Goal: Check status: Check status

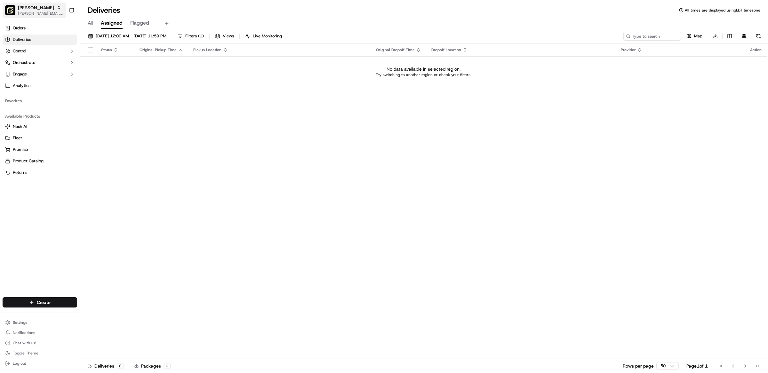
click at [19, 9] on span "[PERSON_NAME]" at bounding box center [36, 7] width 36 height 6
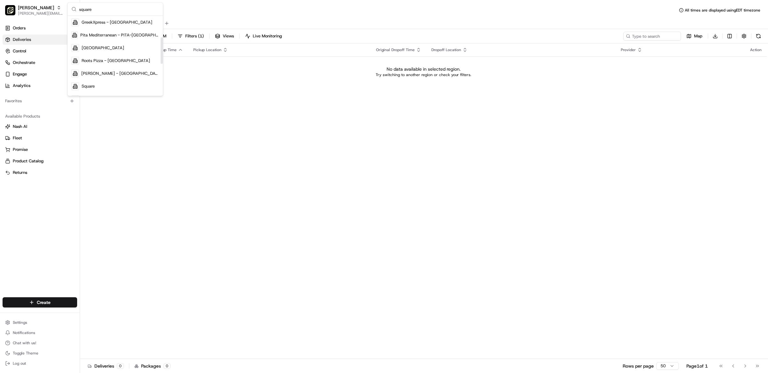
scroll to position [68, 0]
type input "square"
click at [95, 82] on div "Square" at bounding box center [115, 80] width 93 height 13
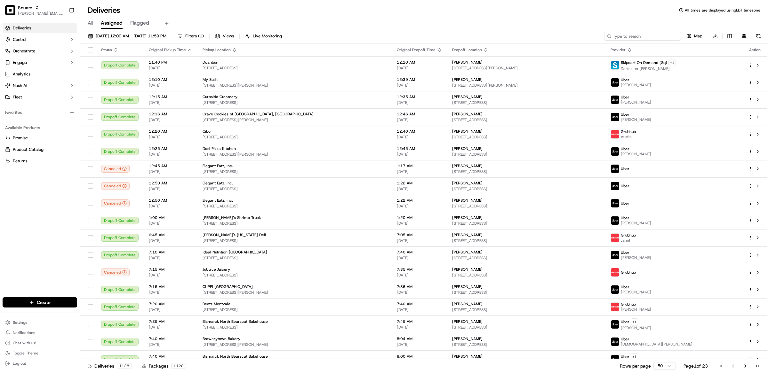
click at [637, 36] on input at bounding box center [642, 36] width 77 height 9
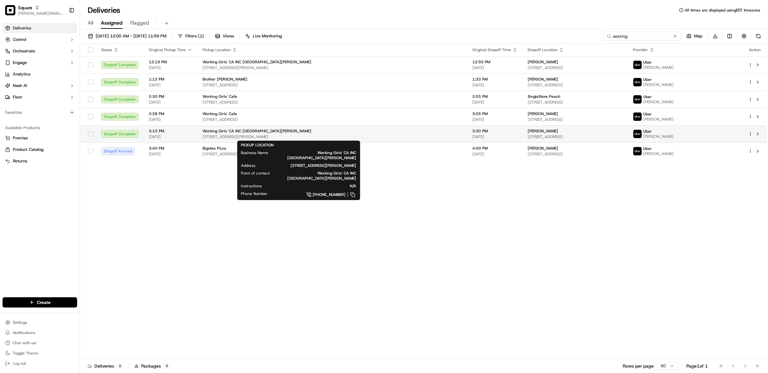
type input "working"
click at [262, 136] on span "[STREET_ADDRESS][PERSON_NAME]" at bounding box center [332, 136] width 259 height 5
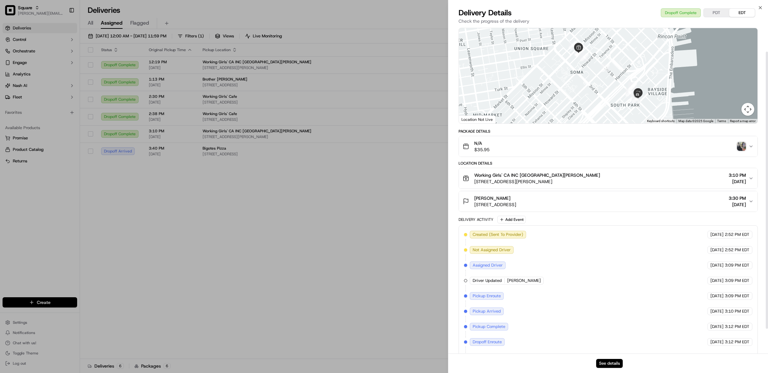
scroll to position [58, 0]
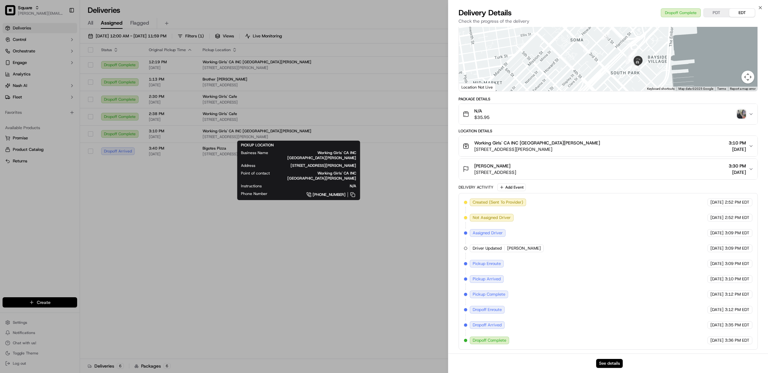
click at [615, 369] on div "See details" at bounding box center [608, 364] width 320 height 20
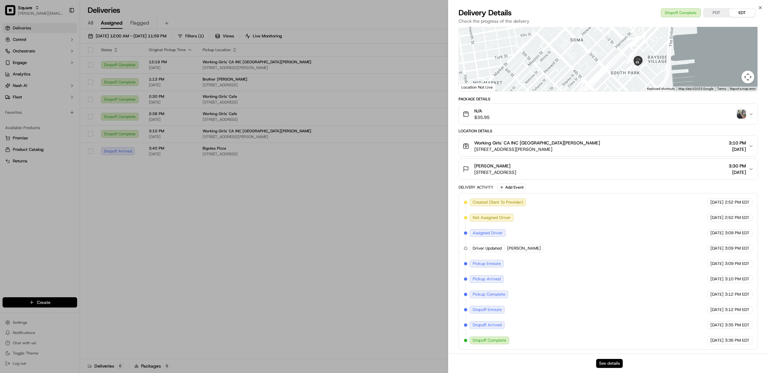
click at [614, 368] on button "See details" at bounding box center [609, 363] width 27 height 9
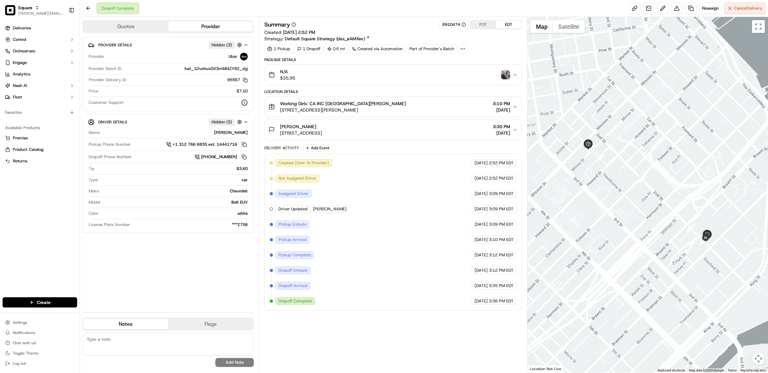
click at [505, 78] on img "button" at bounding box center [505, 74] width 9 height 9
